Goal: Task Accomplishment & Management: Manage account settings

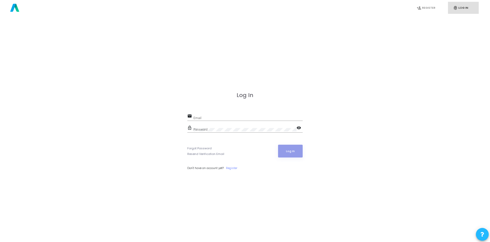
click at [209, 114] on div "Email" at bounding box center [247, 117] width 109 height 8
click at [209, 115] on div "Email" at bounding box center [247, 117] width 109 height 8
click at [297, 127] on mat-icon "visibility" at bounding box center [299, 128] width 6 height 6
click at [297, 127] on mat-icon "visibility_off" at bounding box center [299, 128] width 6 height 6
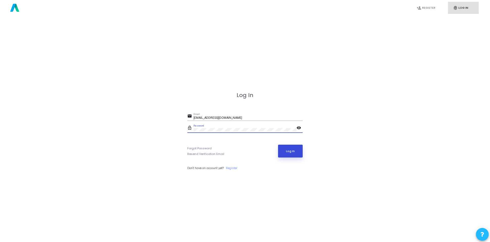
click at [288, 155] on button "Log In" at bounding box center [290, 151] width 25 height 13
click at [218, 117] on input "[EMAIL_ADDRESS][DOMAIN_NAME]" at bounding box center [247, 118] width 109 height 4
type input "[EMAIL_ADDRESS][DOMAIN_NAME]"
click at [286, 146] on button "Log In" at bounding box center [290, 151] width 25 height 13
